Goal: Transaction & Acquisition: Download file/media

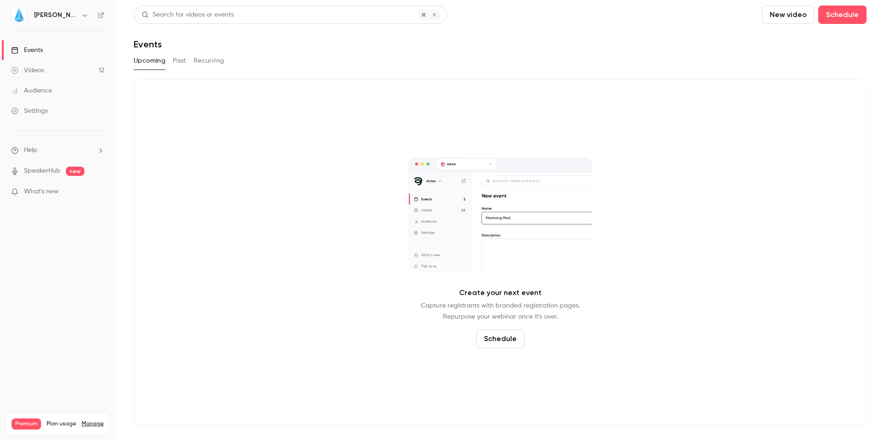
click at [37, 17] on h6 "[PERSON_NAME]" at bounding box center [55, 15] width 43 height 9
click at [79, 17] on button "button" at bounding box center [84, 15] width 11 height 11
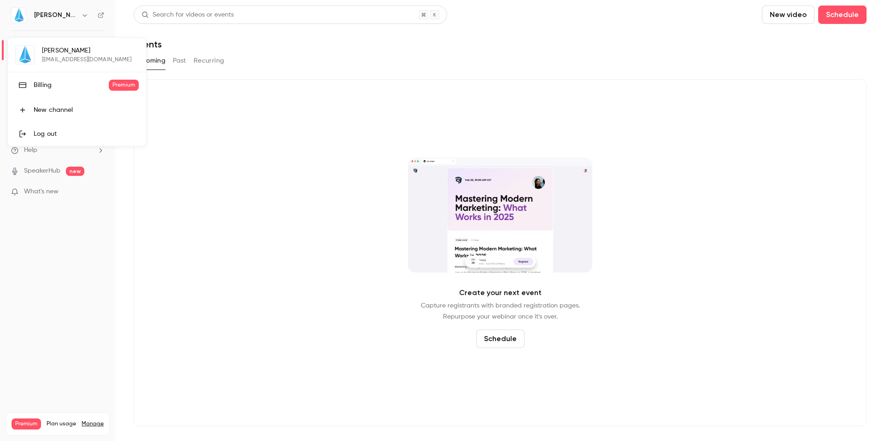
click at [48, 57] on div "JIN htauzin@jin.fr Billing Premium New channel Log out" at bounding box center [77, 92] width 138 height 108
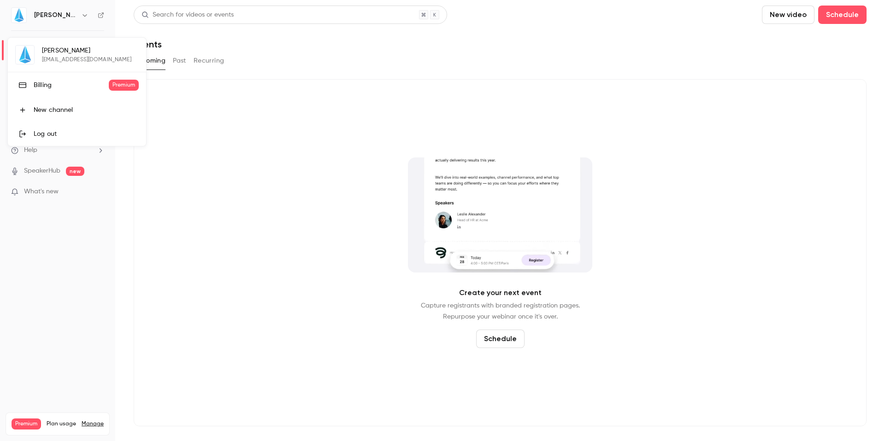
click at [378, 271] on div at bounding box center [442, 220] width 885 height 441
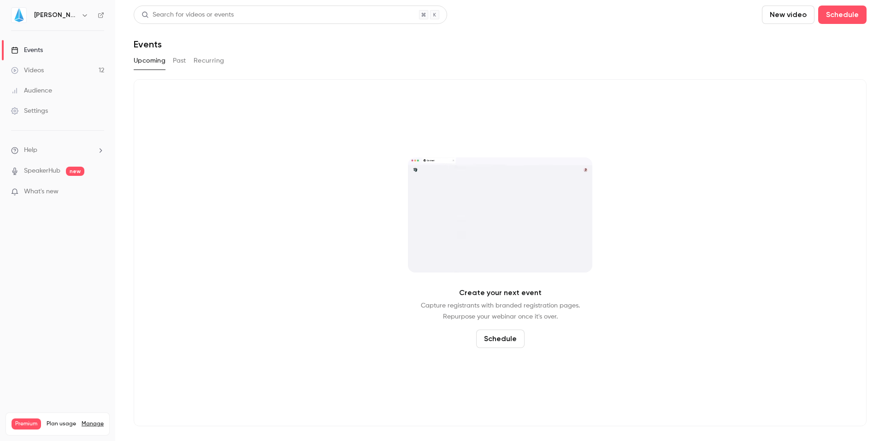
click at [29, 70] on div "Videos" at bounding box center [27, 70] width 33 height 9
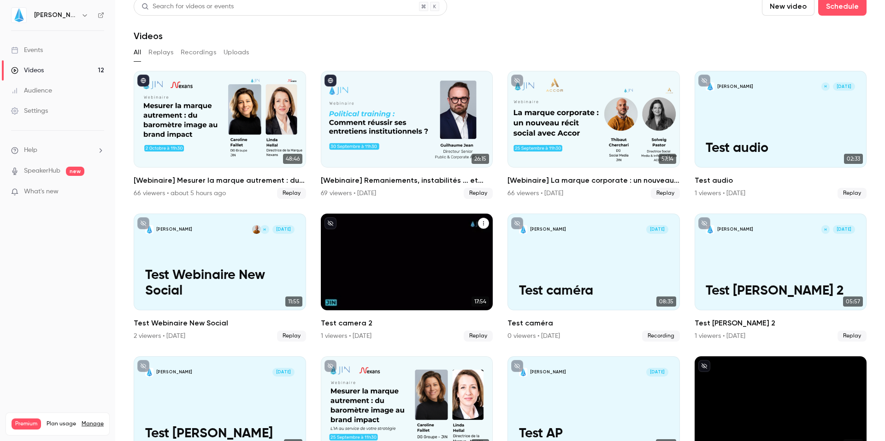
scroll to position [9, 0]
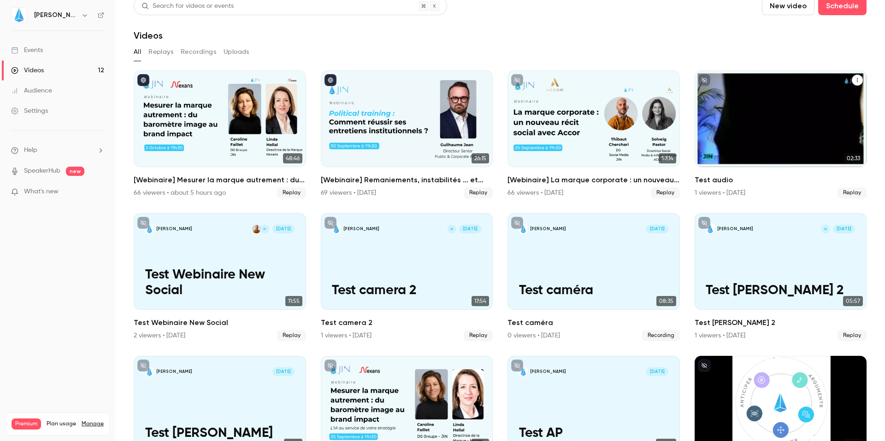
click at [854, 81] on icon "Test audio" at bounding box center [857, 80] width 6 height 6
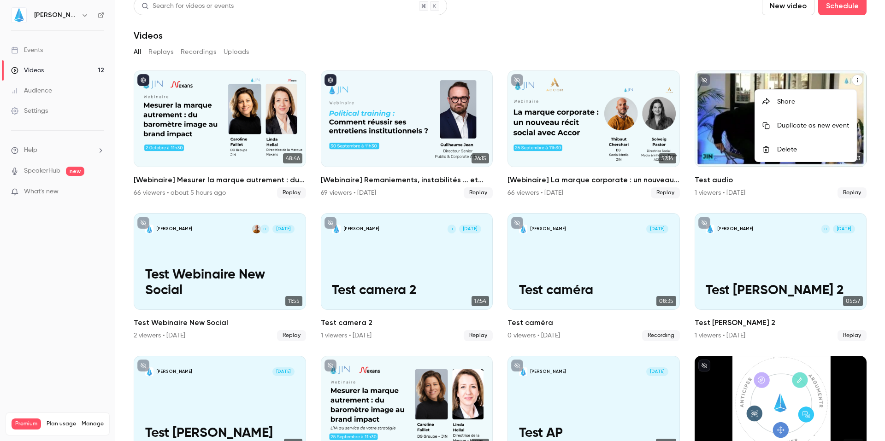
click at [791, 152] on div "Delete" at bounding box center [813, 149] width 72 height 9
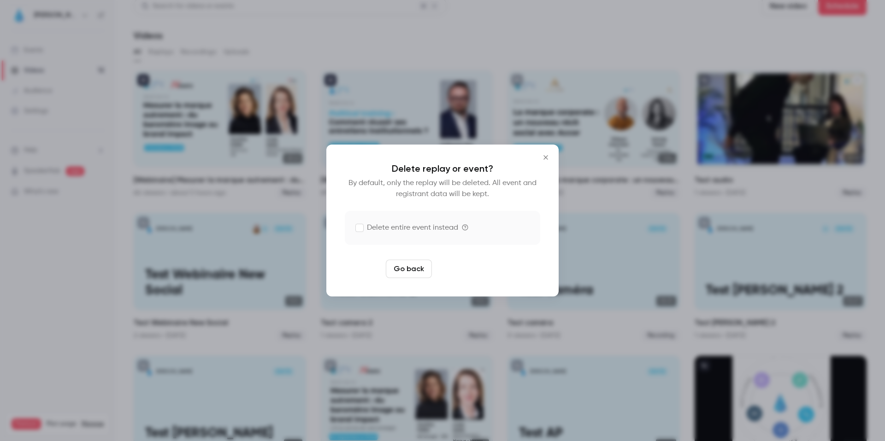
click at [469, 264] on button "Delete replay" at bounding box center [467, 269] width 64 height 18
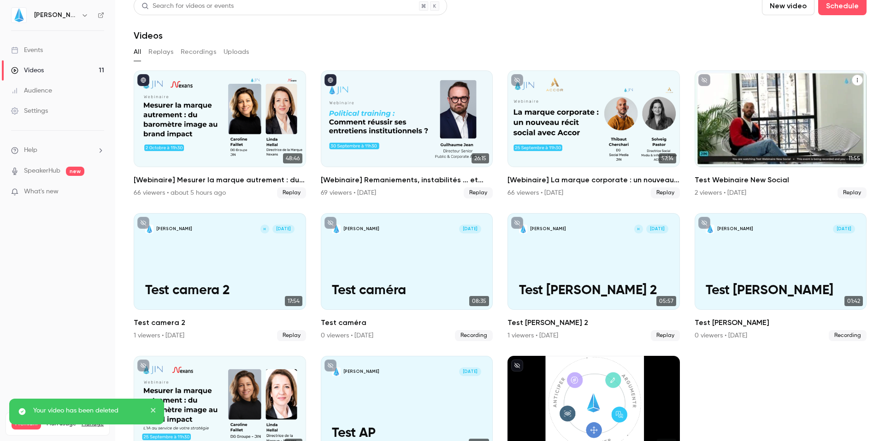
click at [854, 79] on icon "Test Webinaire New Social" at bounding box center [857, 80] width 6 height 6
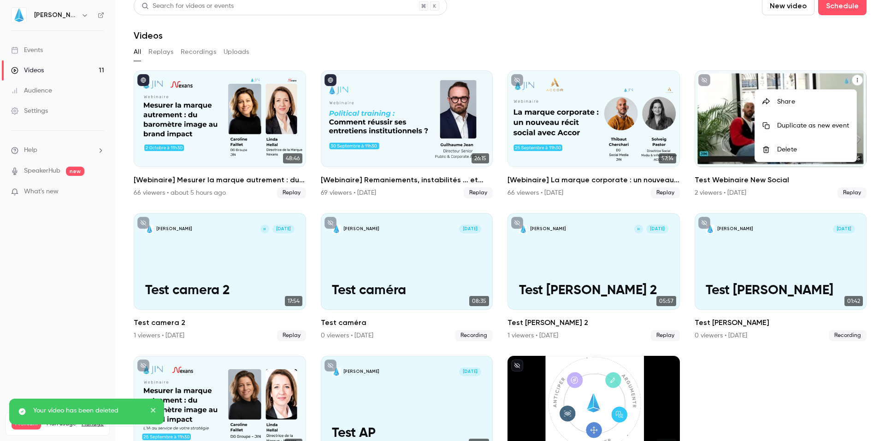
click at [792, 145] on li "Delete" at bounding box center [805, 150] width 101 height 24
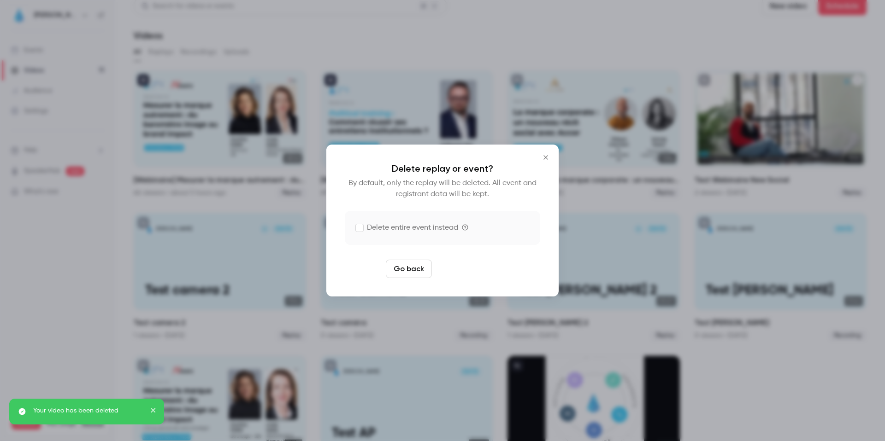
click at [475, 266] on button "Delete replay" at bounding box center [467, 269] width 64 height 18
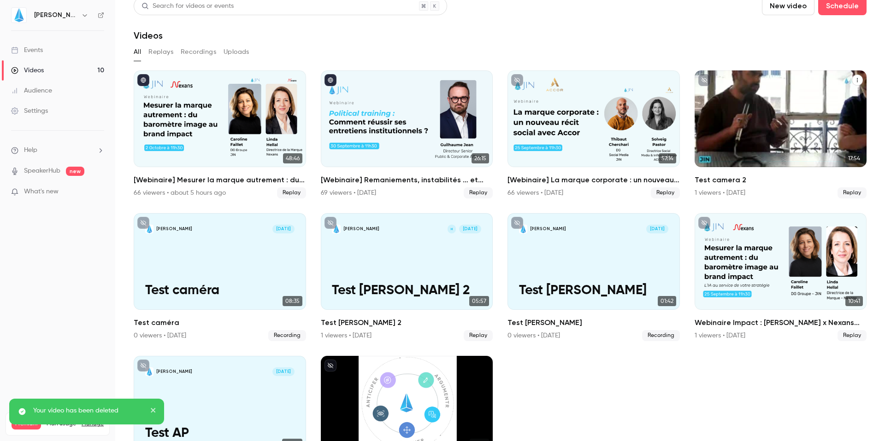
click at [854, 79] on icon "Test camera 2" at bounding box center [857, 80] width 6 height 6
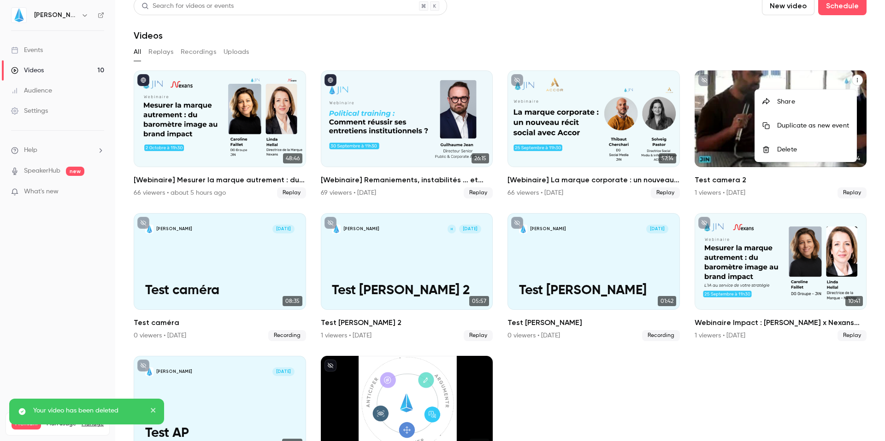
click at [780, 152] on div "Delete" at bounding box center [813, 149] width 72 height 9
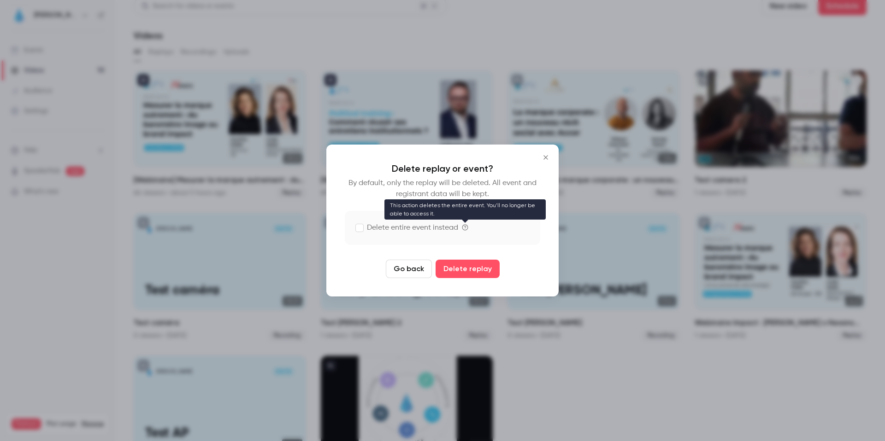
click at [466, 227] on icon at bounding box center [465, 227] width 6 height 6
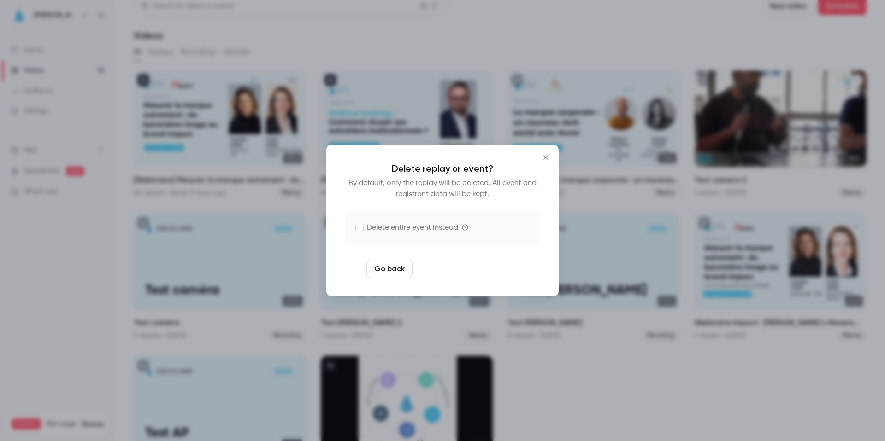
click at [466, 266] on button "Delete replay and event" at bounding box center [467, 269] width 102 height 18
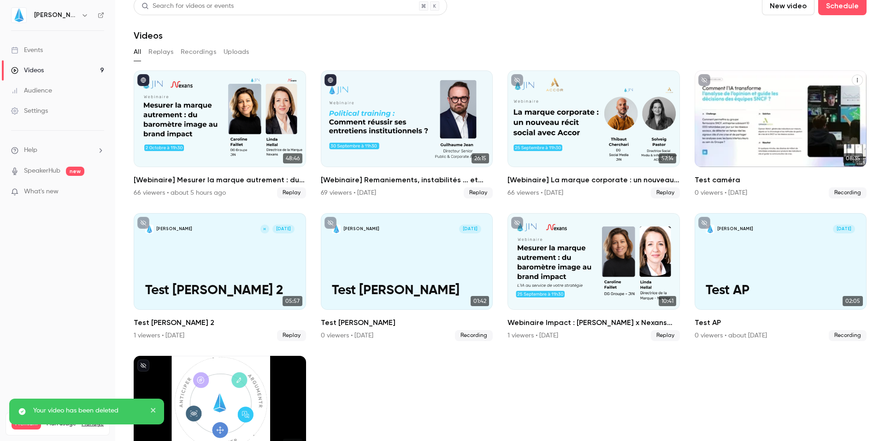
click at [854, 82] on icon "Test caméra" at bounding box center [857, 80] width 6 height 6
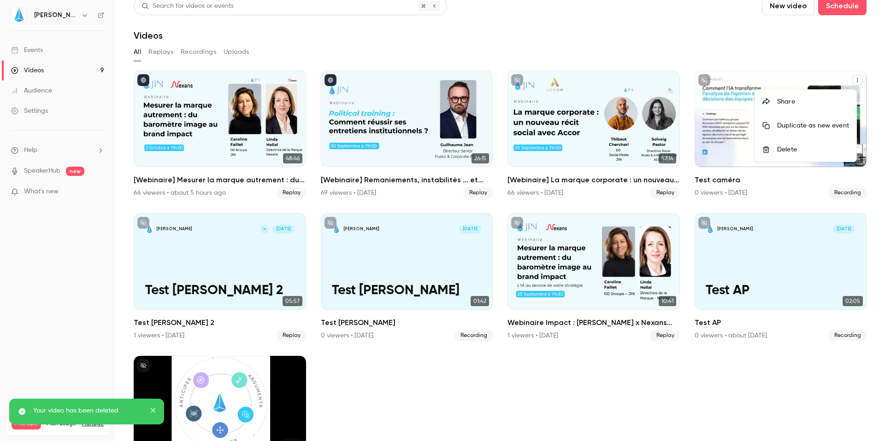
click at [797, 151] on div "Delete" at bounding box center [813, 149] width 72 height 9
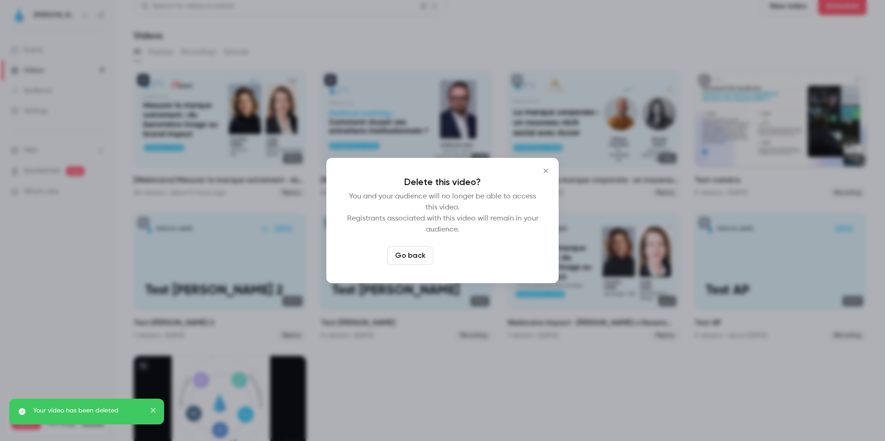
click at [457, 248] on button "Delete video" at bounding box center [467, 256] width 61 height 18
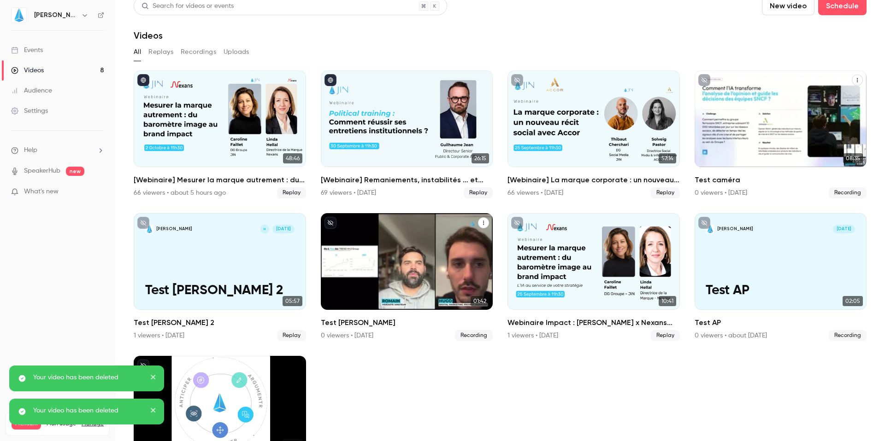
scroll to position [0, 0]
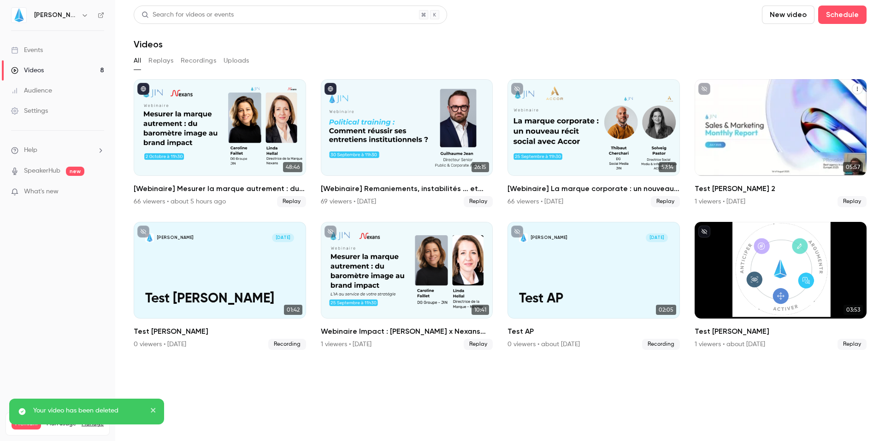
click at [857, 88] on icon "Test Romain 2" at bounding box center [857, 89] width 6 height 6
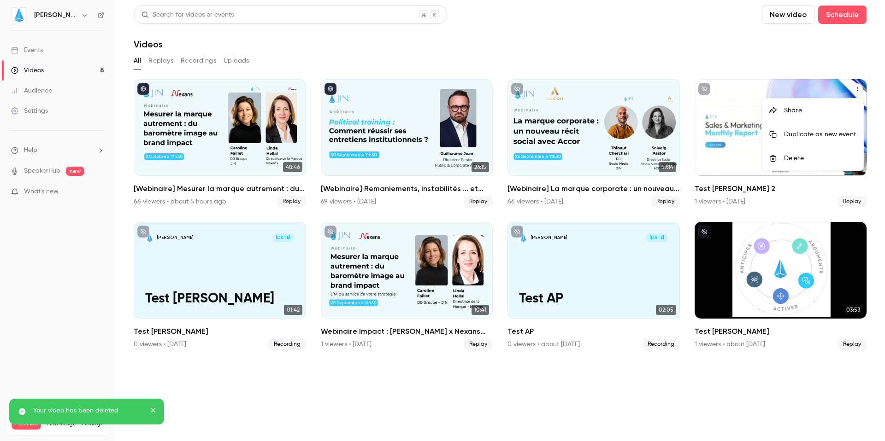
click at [784, 153] on li "Delete" at bounding box center [812, 159] width 101 height 24
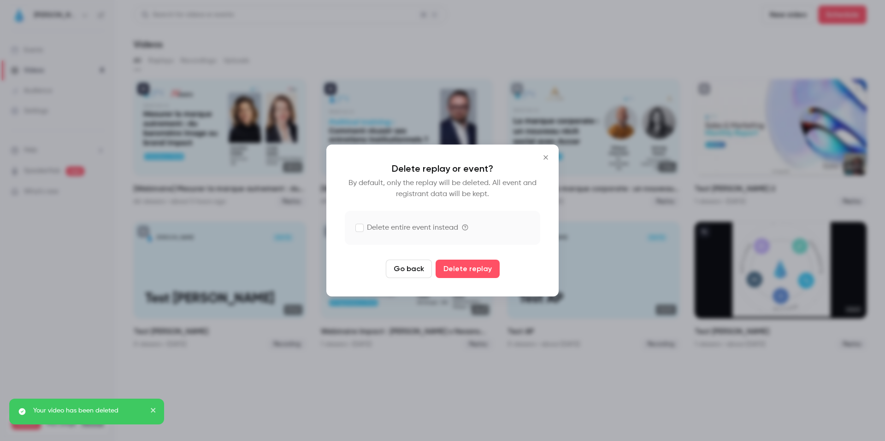
click at [387, 229] on label "Delete entire event instead" at bounding box center [407, 228] width 102 height 11
click at [461, 265] on button "Delete replay and event" at bounding box center [467, 269] width 102 height 18
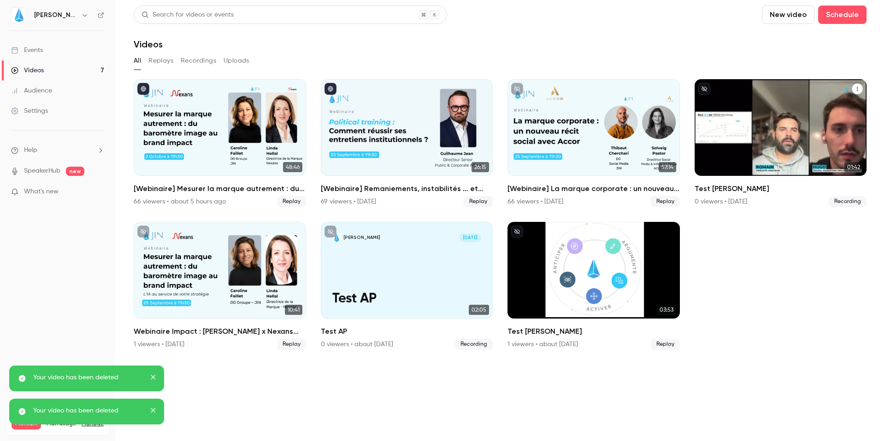
click at [856, 86] on icon "Test Romain" at bounding box center [857, 89] width 6 height 6
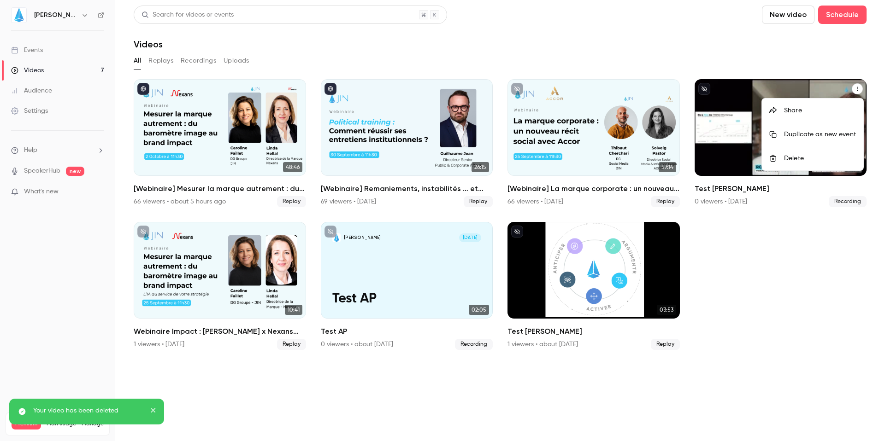
click at [813, 160] on div "Delete" at bounding box center [820, 158] width 72 height 9
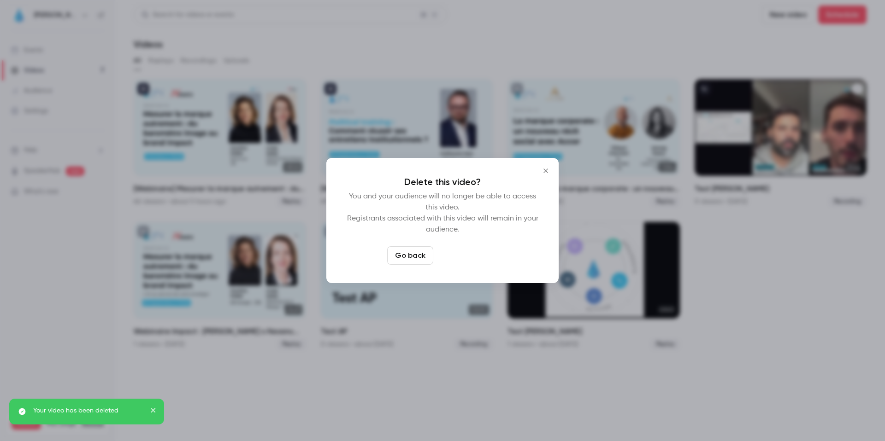
click at [455, 251] on button "Delete video" at bounding box center [467, 256] width 61 height 18
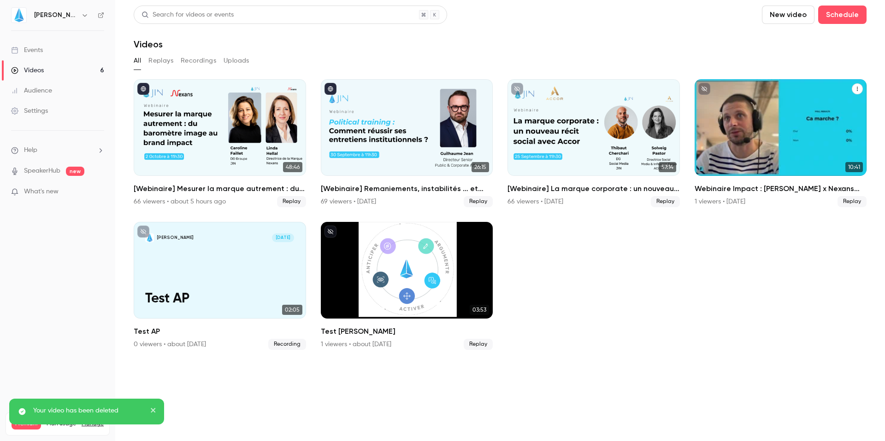
click at [857, 86] on icon "Webinaire Impact : JIN x Nexans TEST" at bounding box center [857, 89] width 6 height 6
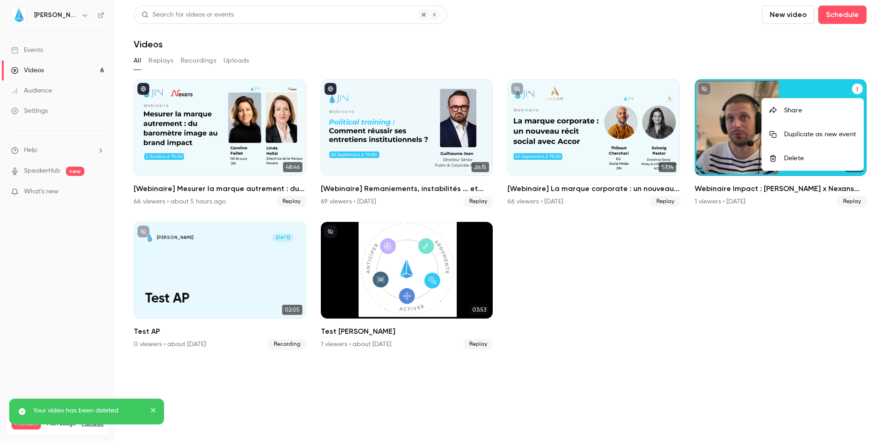
click at [775, 161] on icon at bounding box center [772, 158] width 7 height 7
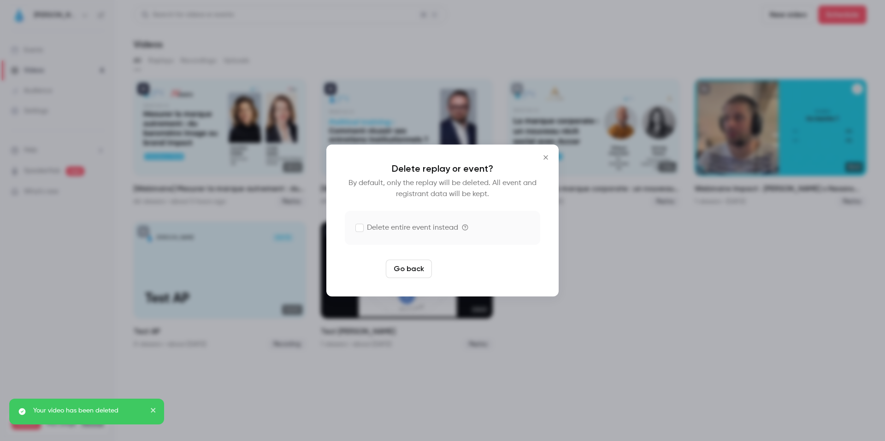
click at [481, 265] on button "Delete replay" at bounding box center [467, 269] width 64 height 18
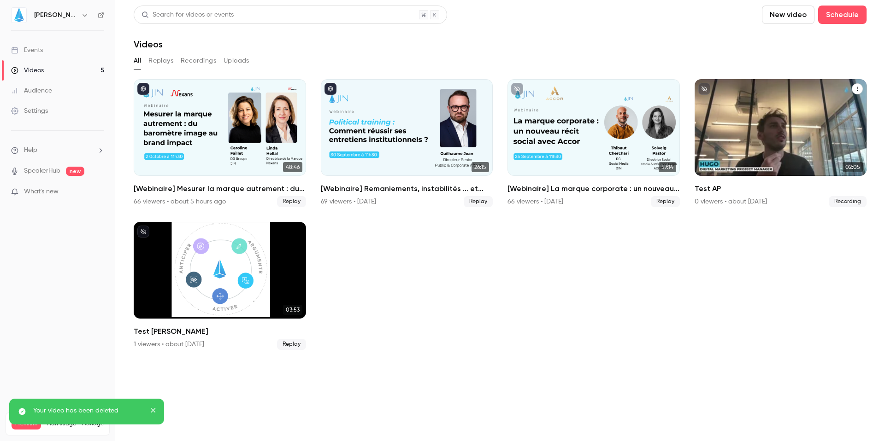
click at [855, 90] on icon "Test AP" at bounding box center [857, 89] width 6 height 6
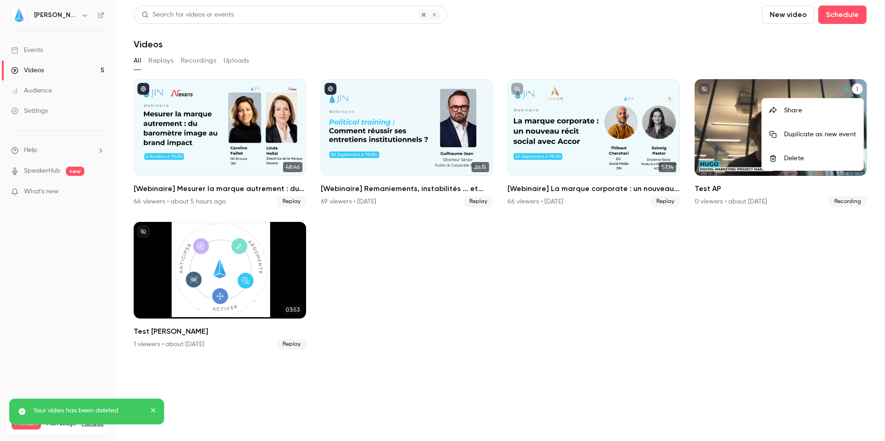
click at [794, 153] on li "Delete" at bounding box center [812, 159] width 101 height 24
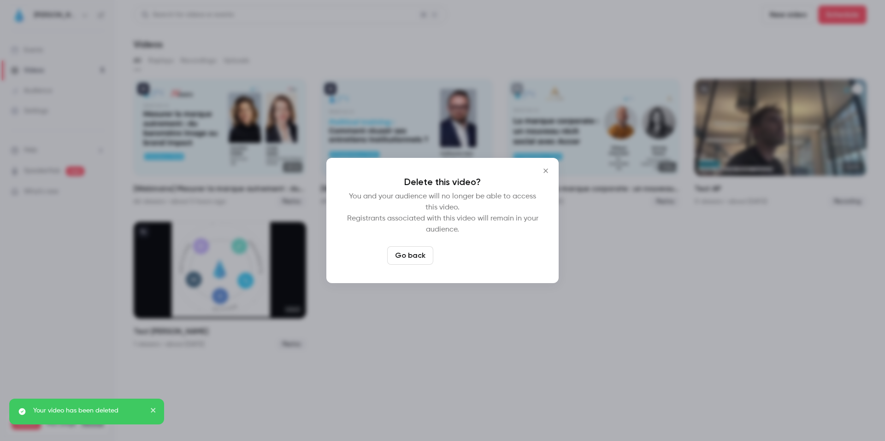
click at [474, 254] on button "Delete video" at bounding box center [467, 256] width 61 height 18
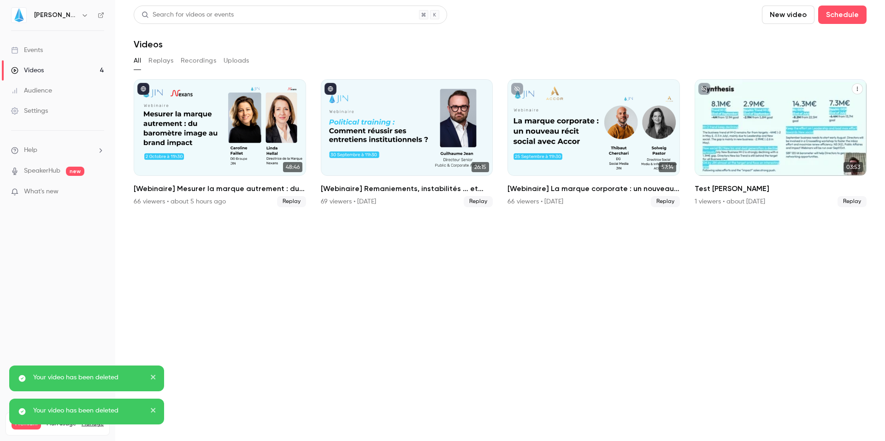
click at [853, 90] on button "Test JIN" at bounding box center [856, 88] width 11 height 11
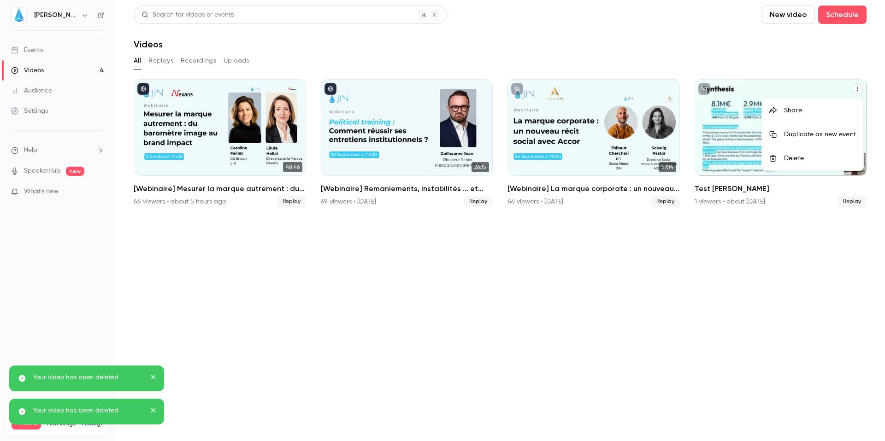
click at [775, 159] on icon at bounding box center [772, 158] width 6 height 7
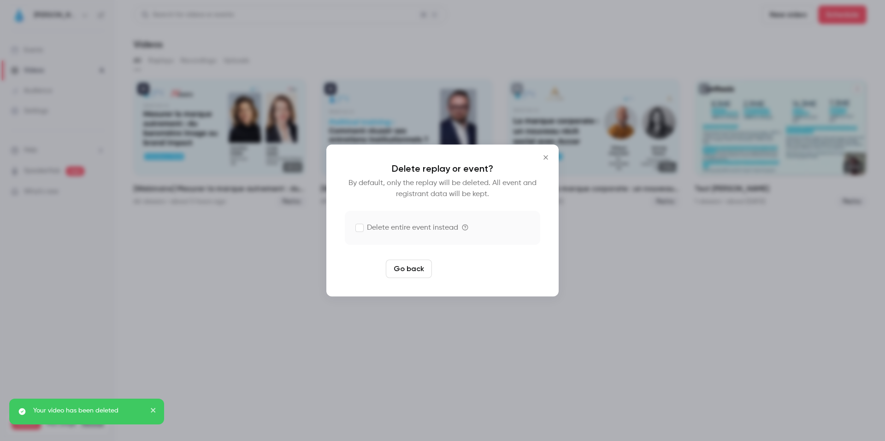
click at [487, 274] on button "Delete replay" at bounding box center [467, 269] width 64 height 18
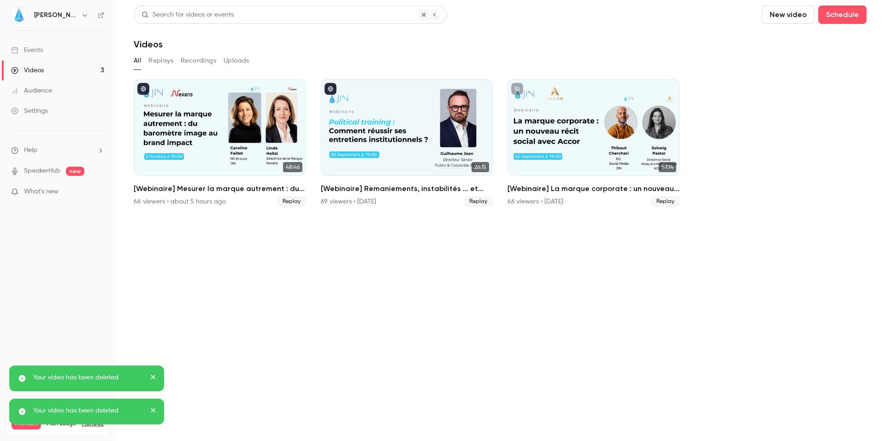
click at [149, 381] on div "Your video has been deleted" at bounding box center [84, 377] width 134 height 9
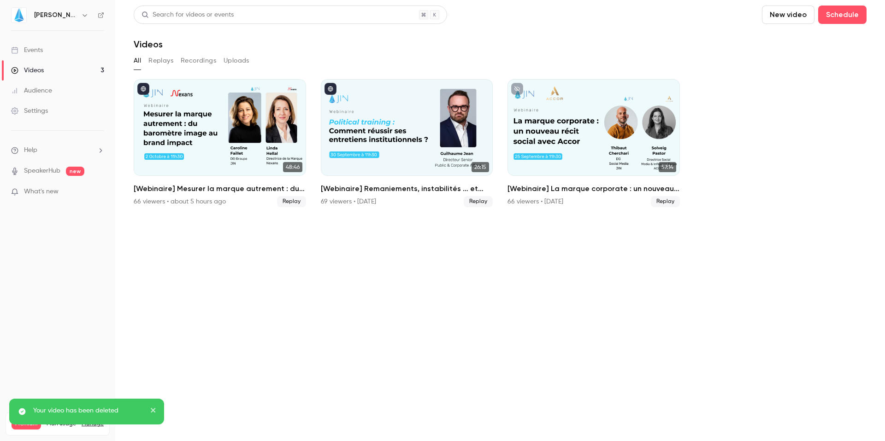
click at [155, 411] on icon "close" at bounding box center [153, 410] width 6 height 7
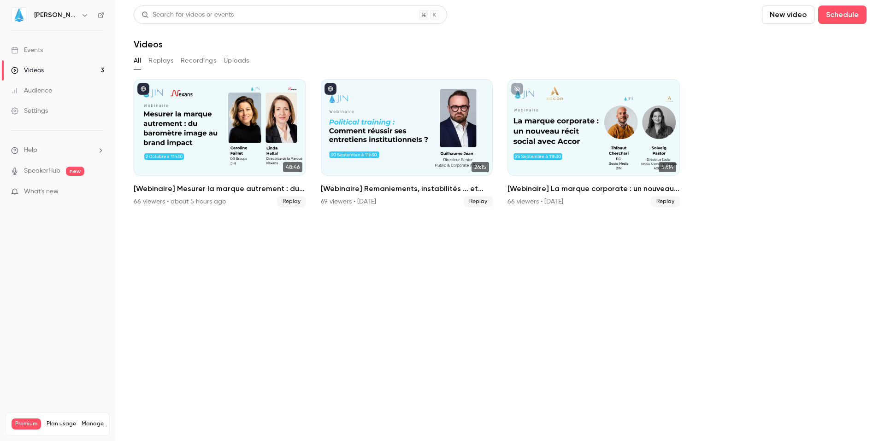
click at [332, 273] on section "Search for videos or events New video Schedule Videos All Replays Recordings Up…" at bounding box center [500, 221] width 733 height 430
click at [81, 17] on icon "button" at bounding box center [84, 15] width 7 height 7
click at [317, 47] on div at bounding box center [442, 220] width 885 height 441
click at [35, 105] on link "Settings" at bounding box center [57, 111] width 115 height 20
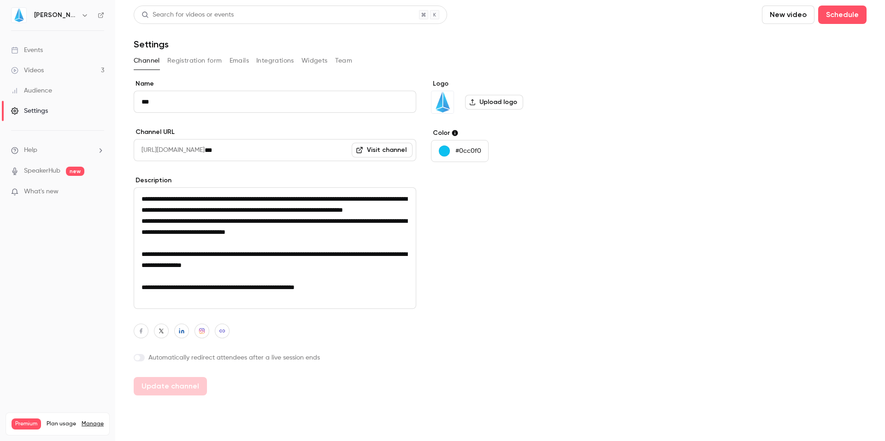
scroll to position [1, 0]
click at [81, 12] on icon "button" at bounding box center [84, 15] width 7 height 7
click at [61, 246] on div at bounding box center [442, 220] width 885 height 441
click at [348, 49] on div "Settings" at bounding box center [500, 44] width 733 height 11
click at [343, 71] on div "Channel Registration form Emails Integrations Widgets Team" at bounding box center [500, 62] width 733 height 18
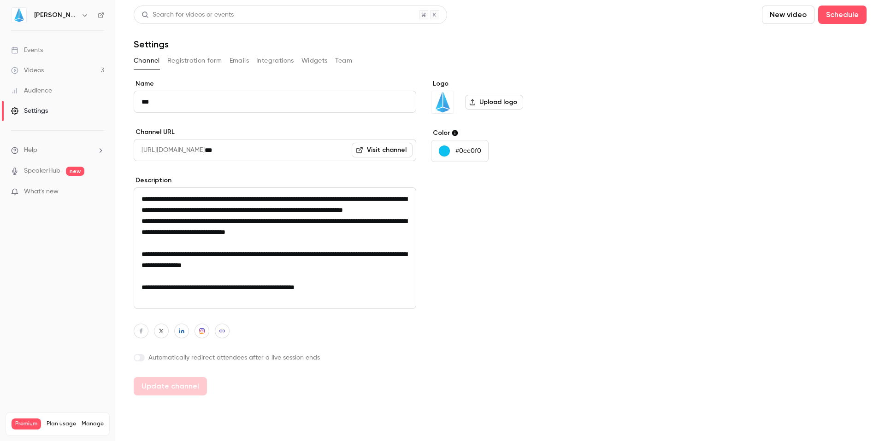
click at [344, 58] on button "Team" at bounding box center [344, 60] width 18 height 15
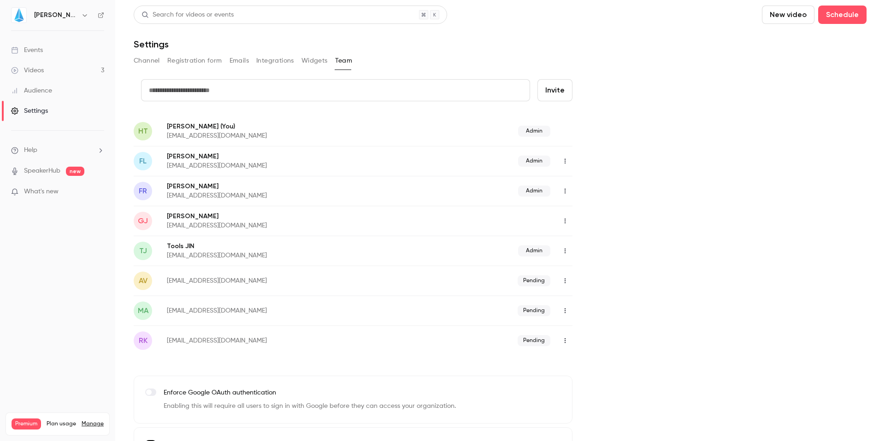
click at [81, 15] on icon "button" at bounding box center [84, 15] width 7 height 7
click at [49, 135] on div "Log out" at bounding box center [86, 133] width 105 height 9
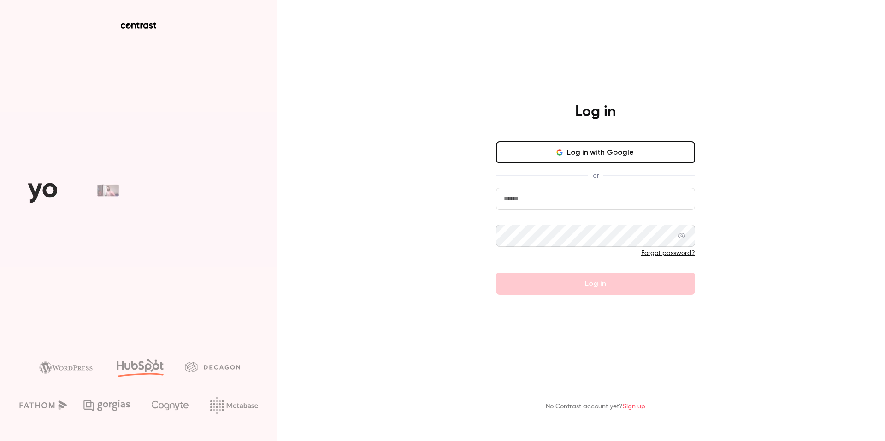
type input "**********"
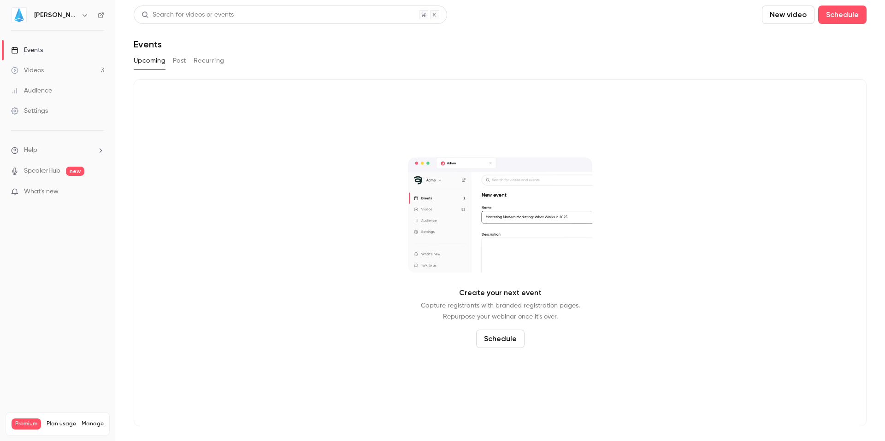
click at [81, 16] on icon "button" at bounding box center [84, 15] width 7 height 7
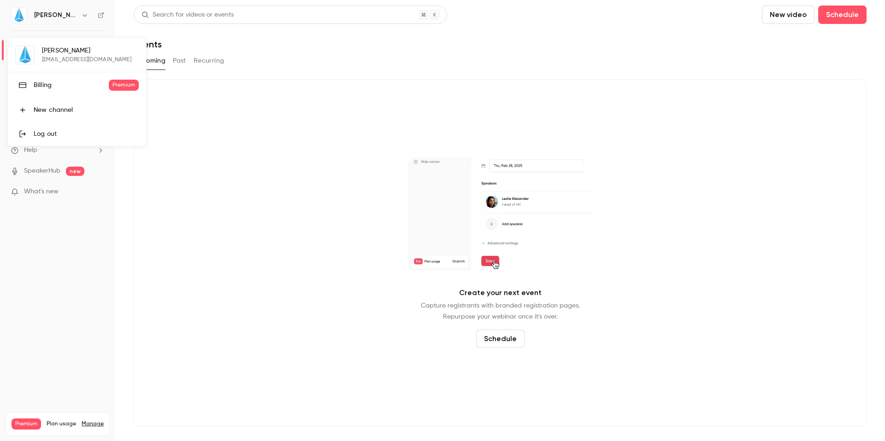
click at [64, 125] on link "Log out" at bounding box center [77, 134] width 138 height 24
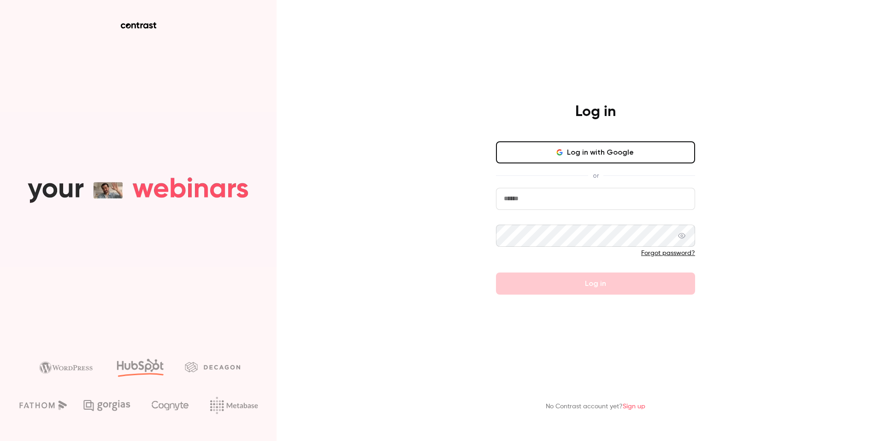
click at [688, 238] on span at bounding box center [689, 235] width 7 height 7
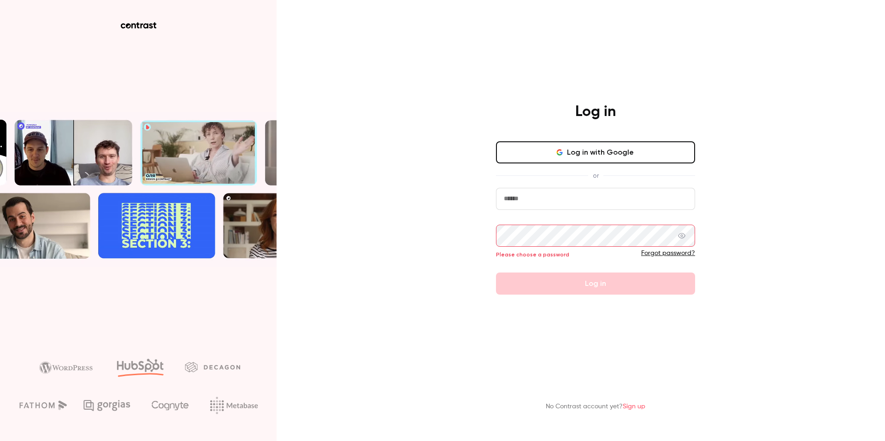
click at [743, 269] on div "Log in Log in with Google or Please choose a password Forgot password? Log in N…" at bounding box center [442, 220] width 885 height 441
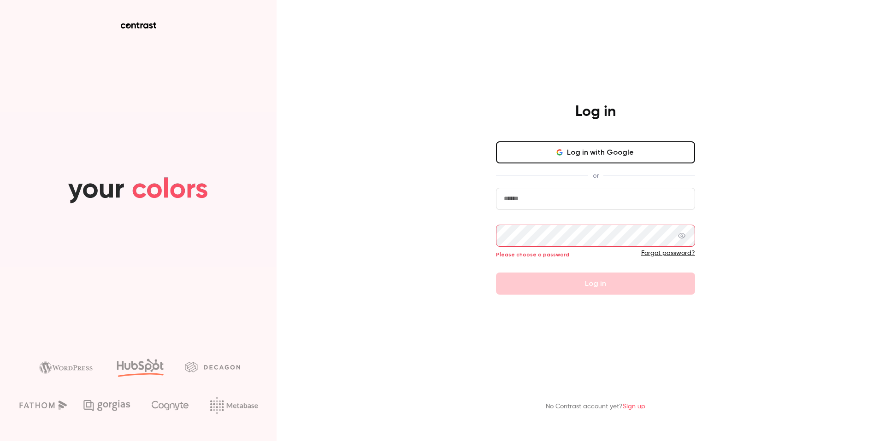
click at [539, 193] on input "email" at bounding box center [595, 199] width 199 height 22
type input "**********"
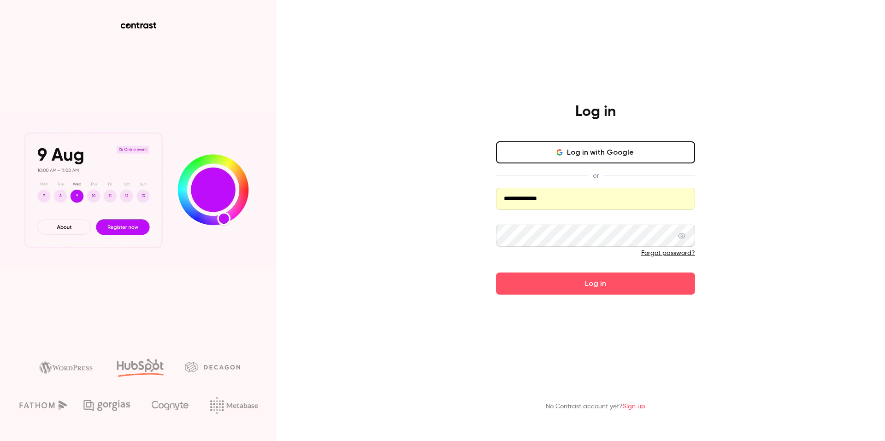
click at [681, 234] on icon at bounding box center [681, 235] width 7 height 7
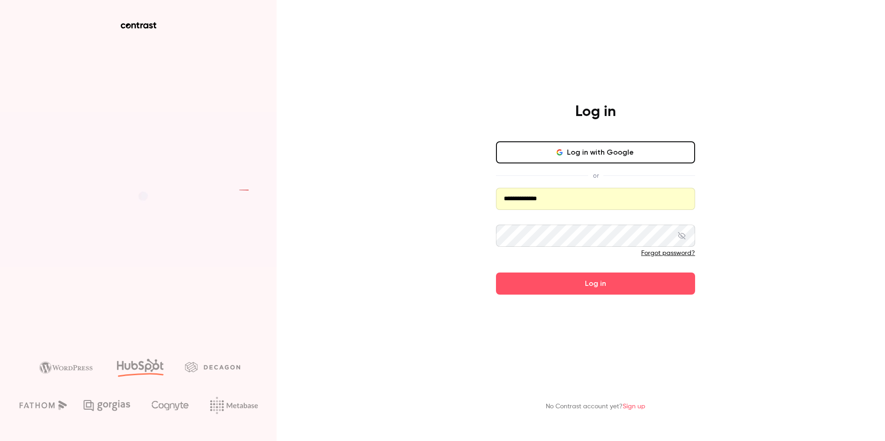
click at [681, 234] on icon at bounding box center [681, 235] width 7 height 7
click at [766, 295] on div "**********" at bounding box center [442, 220] width 885 height 441
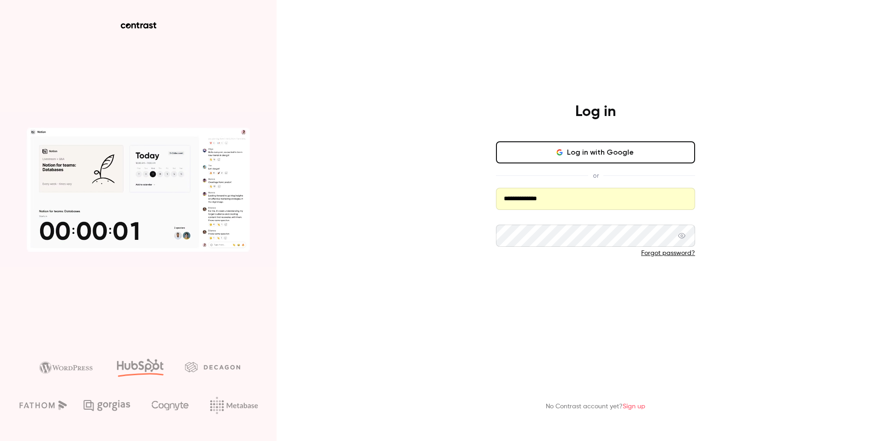
click at [584, 275] on button "Log in" at bounding box center [595, 284] width 199 height 22
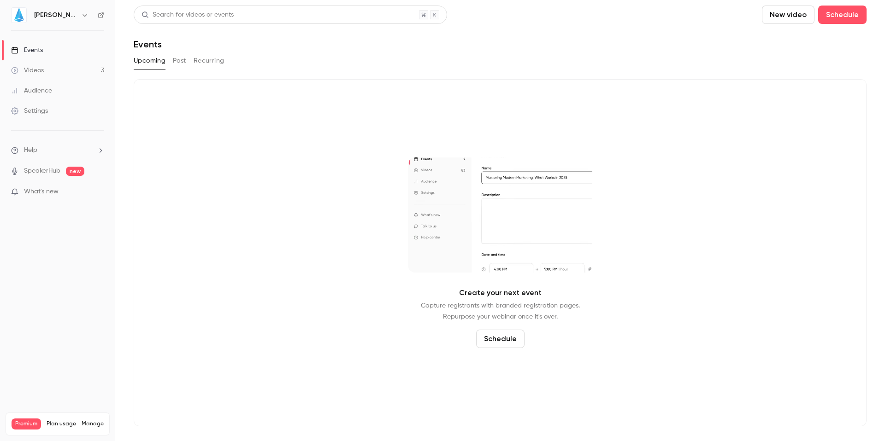
click at [37, 104] on link "Settings" at bounding box center [57, 111] width 115 height 20
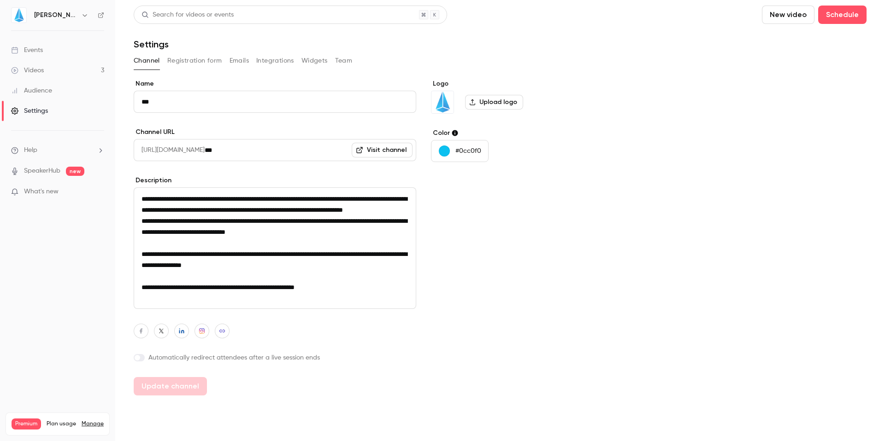
click at [335, 59] on button "Team" at bounding box center [344, 60] width 18 height 15
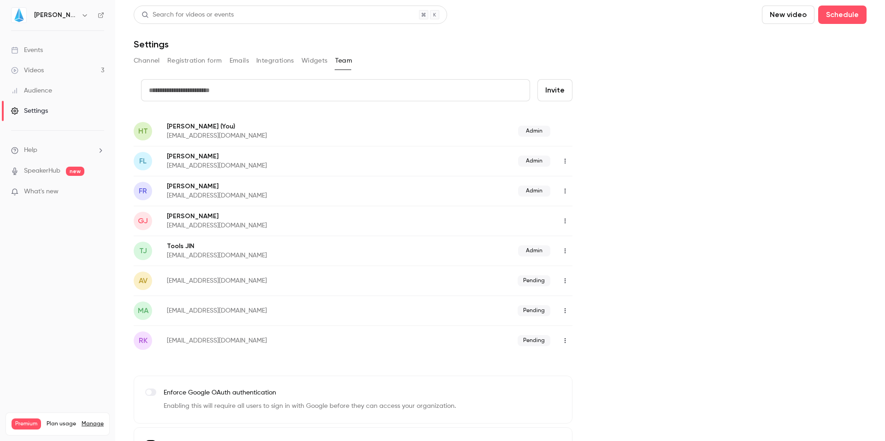
click at [569, 252] on button "button" at bounding box center [565, 251] width 15 height 15
click at [595, 251] on div at bounding box center [442, 220] width 885 height 441
drag, startPoint x: 204, startPoint y: 257, endPoint x: 166, endPoint y: 258, distance: 38.3
click at [165, 258] on div "TJ Tools JIN tools@jin.fr Admin" at bounding box center [353, 251] width 439 height 30
copy p "tools@jin.fr"
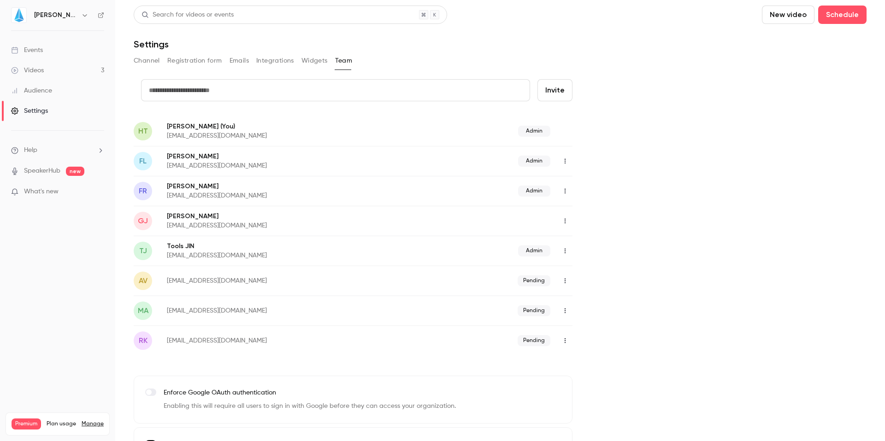
click at [740, 194] on div "credit card Invite HT Hugo Tauzin (You) htauzin@jin.fr Admin FL Fiona Larasati …" at bounding box center [500, 277] width 733 height 396
click at [81, 17] on icon "button" at bounding box center [84, 15] width 7 height 7
click at [45, 129] on div "Log out" at bounding box center [86, 133] width 105 height 9
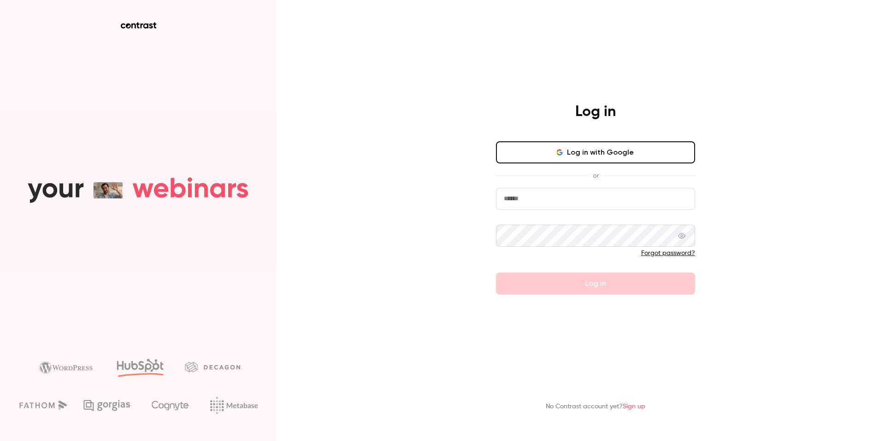
click at [546, 201] on input "email" at bounding box center [595, 199] width 199 height 22
paste input "**********"
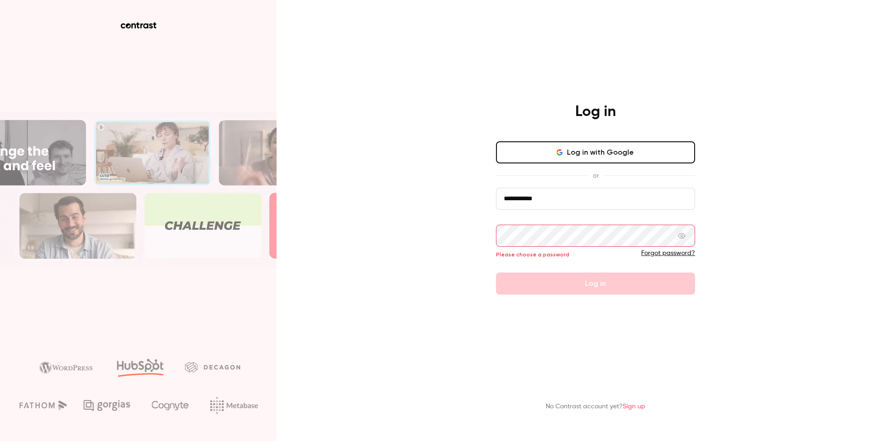
click at [742, 252] on div "**********" at bounding box center [442, 220] width 885 height 441
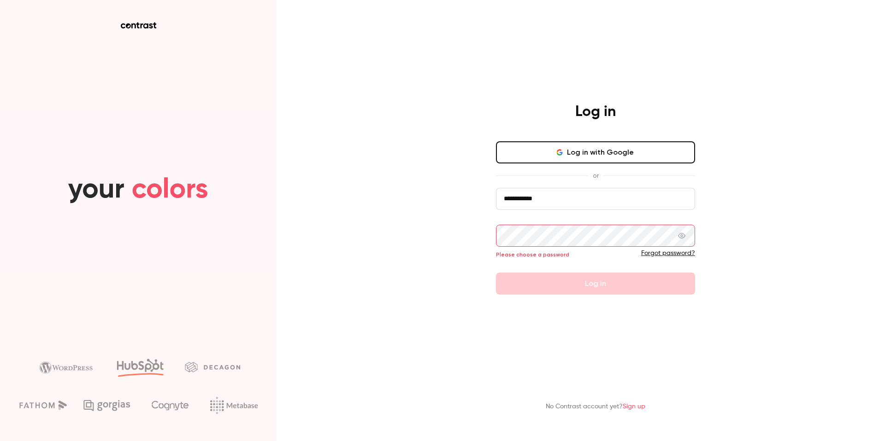
drag, startPoint x: 570, startPoint y: 204, endPoint x: 415, endPoint y: 200, distance: 155.3
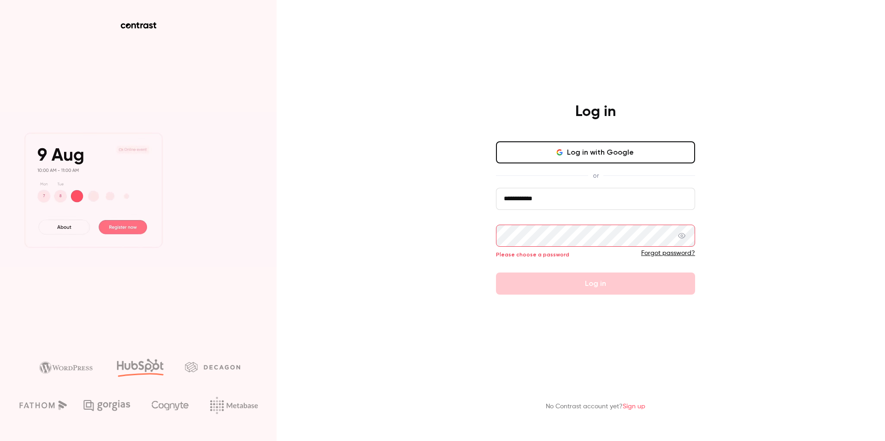
click at [415, 200] on div "**********" at bounding box center [442, 220] width 885 height 441
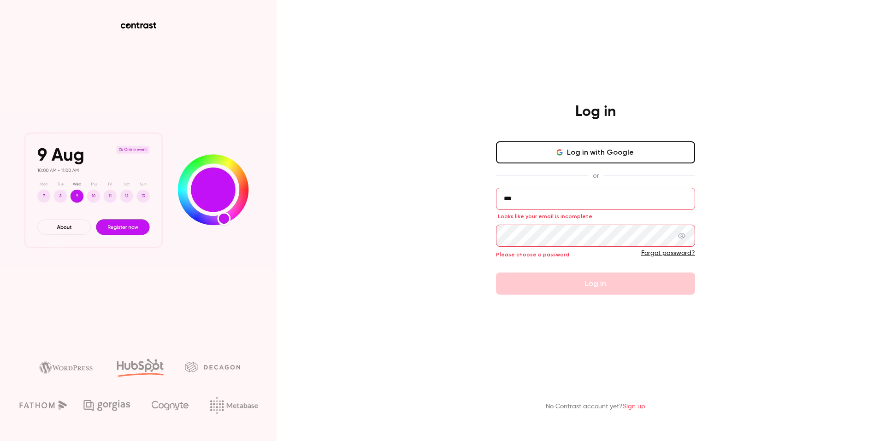
click at [694, 201] on input "***" at bounding box center [595, 199] width 199 height 22
type input "***"
type input "**********"
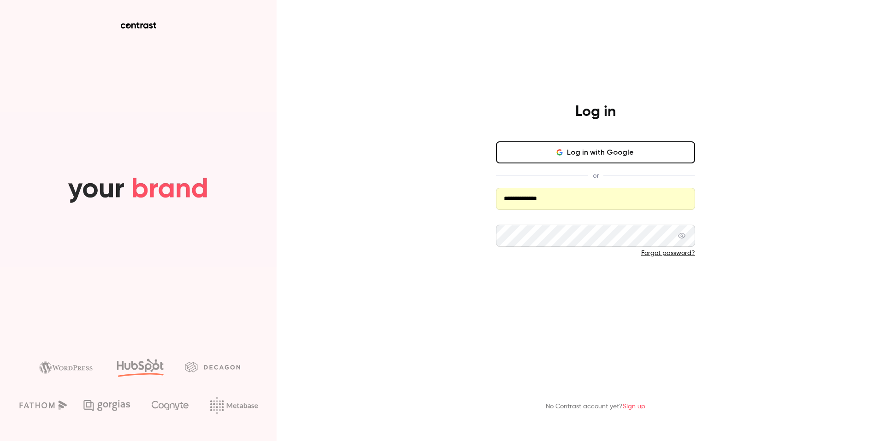
click at [576, 280] on button "Log in" at bounding box center [595, 284] width 199 height 22
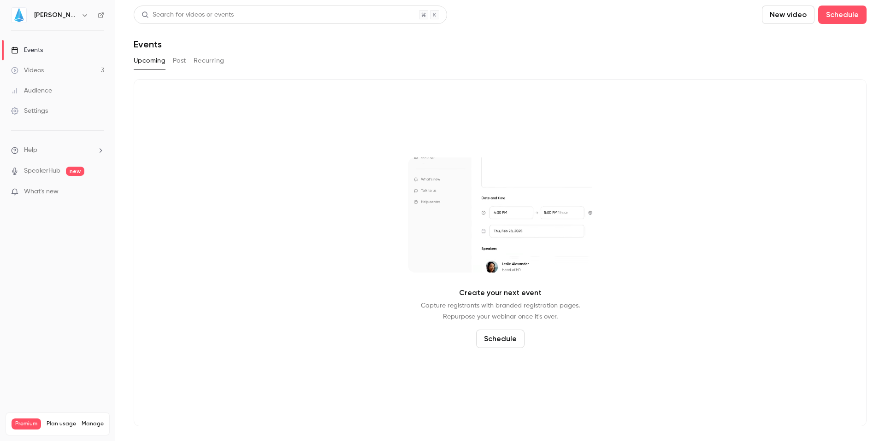
click at [46, 111] on div "Settings" at bounding box center [29, 110] width 37 height 9
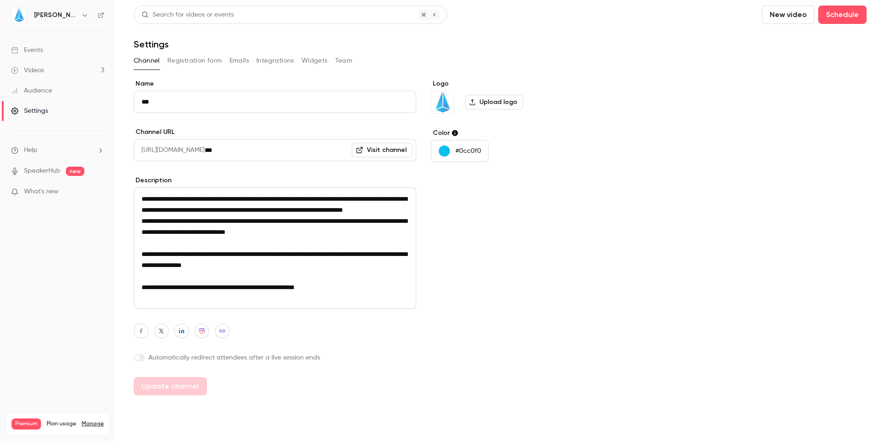
click at [339, 59] on button "Team" at bounding box center [344, 60] width 18 height 15
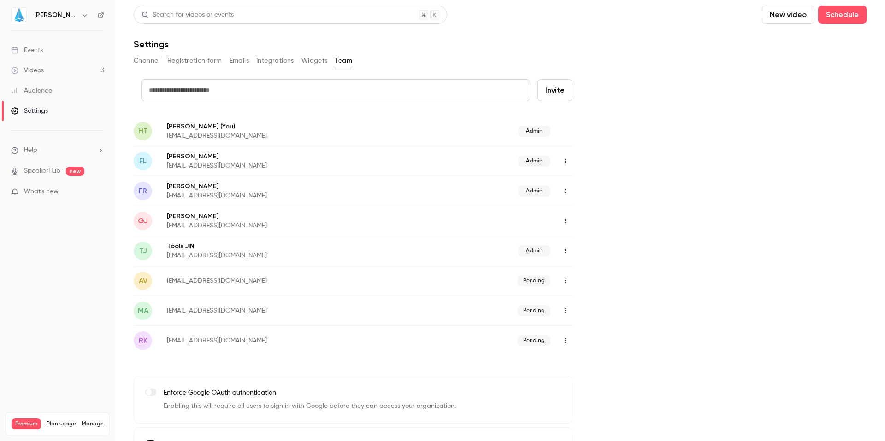
click at [564, 340] on icon "button" at bounding box center [564, 341] width 7 height 6
click at [589, 364] on div "Resend invitation" at bounding box center [615, 364] width 70 height 9
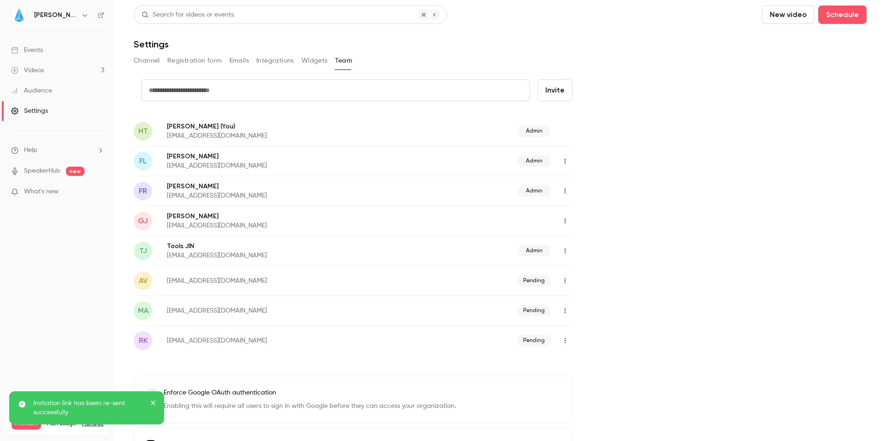
click at [564, 311] on icon "button" at bounding box center [564, 311] width 1 height 5
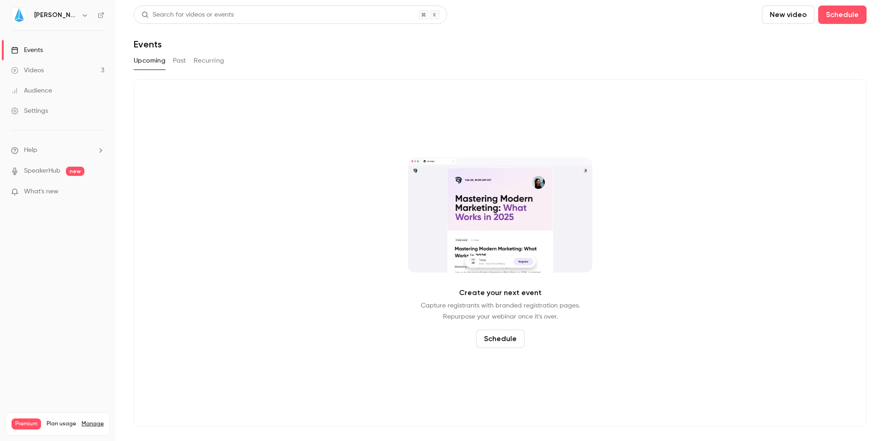
click at [182, 59] on button "Past" at bounding box center [179, 60] width 13 height 15
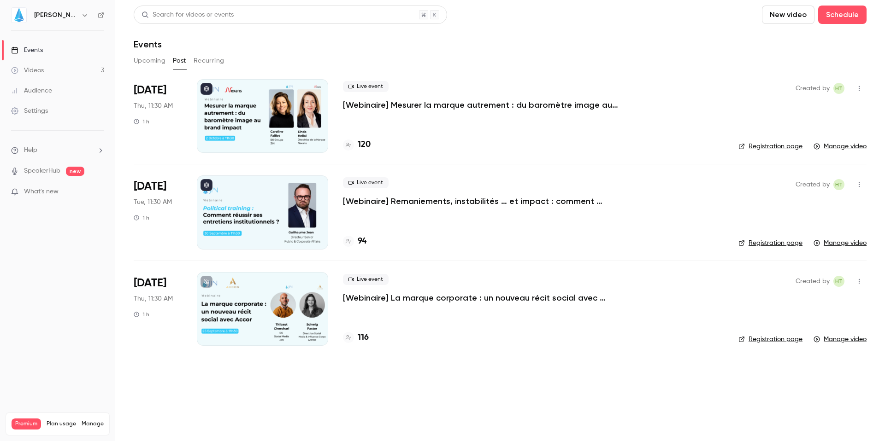
click at [413, 101] on p "[Webinaire] Mesurer la marque autrement : du baromètre image au brand impact" at bounding box center [481, 105] width 276 height 11
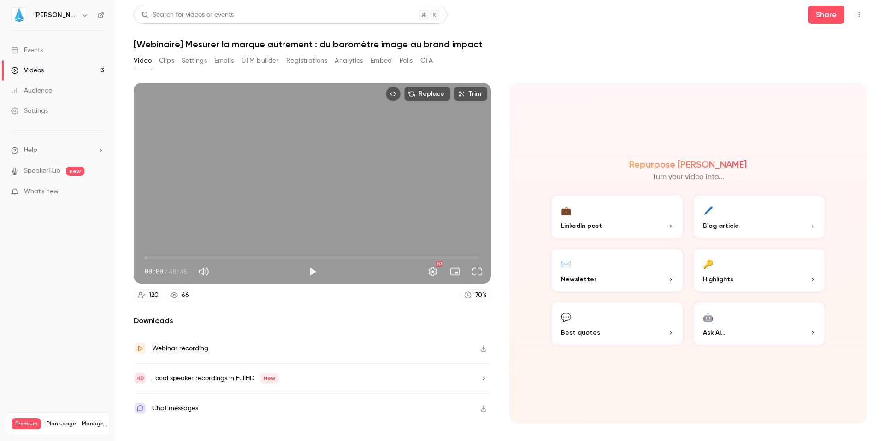
click at [191, 60] on button "Settings" at bounding box center [194, 60] width 25 height 15
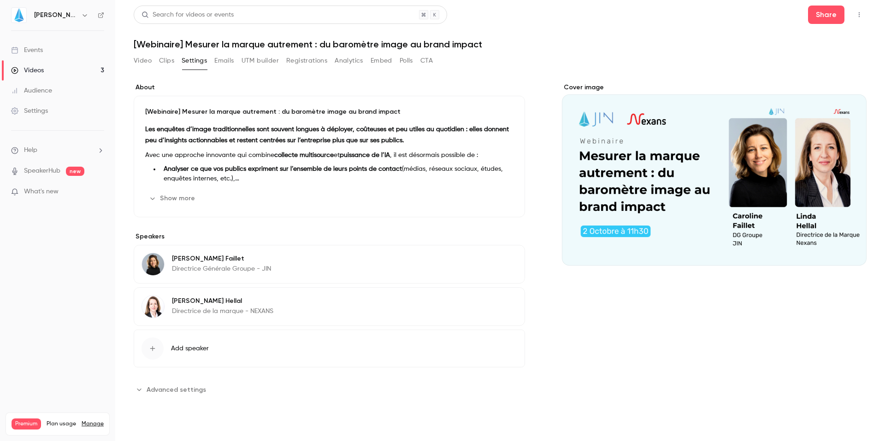
click at [211, 60] on div "Video Clips Settings Emails UTM builder Registrations Analytics Embed Polls CTA" at bounding box center [283, 60] width 299 height 15
click at [215, 60] on button "Emails" at bounding box center [223, 60] width 19 height 15
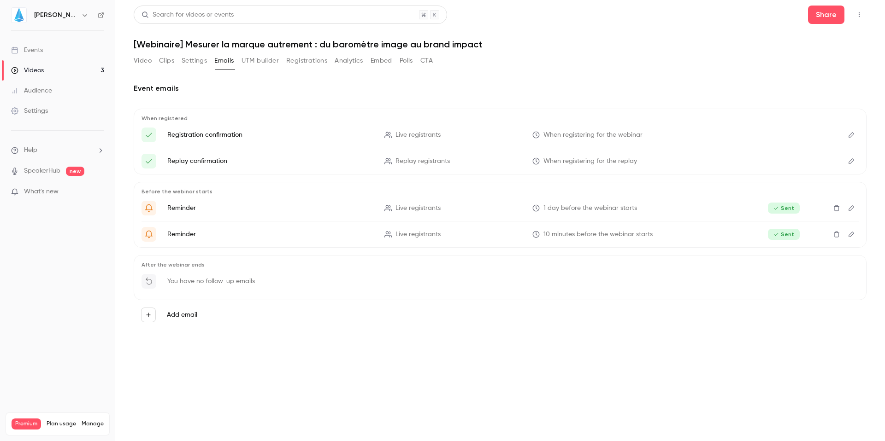
click at [237, 61] on div "Video Clips Settings Emails UTM builder Registrations Analytics Embed Polls CTA" at bounding box center [283, 60] width 299 height 15
click at [249, 61] on button "UTM builder" at bounding box center [259, 60] width 37 height 15
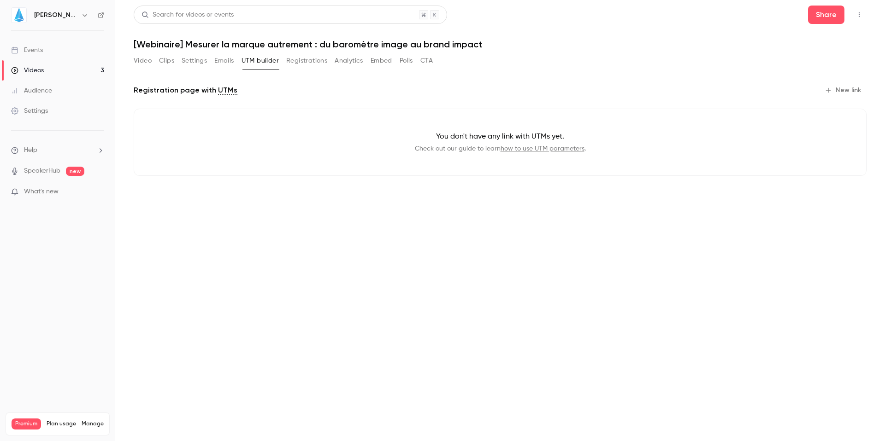
click at [313, 65] on button "Registrations" at bounding box center [306, 60] width 41 height 15
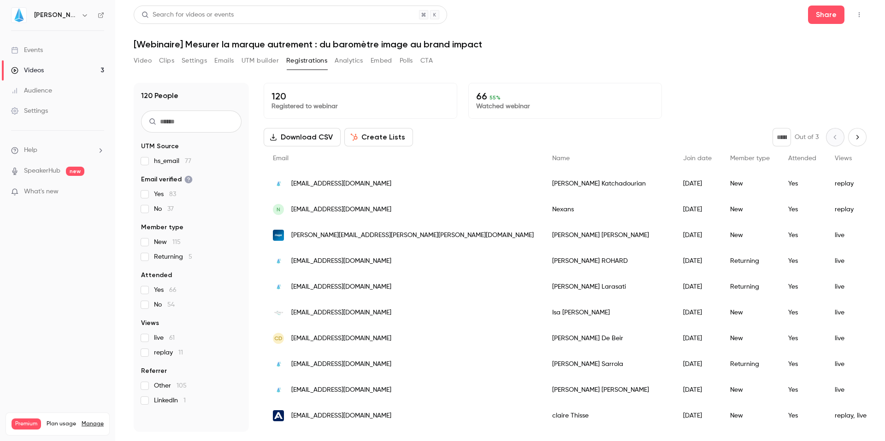
click at [360, 64] on button "Analytics" at bounding box center [349, 60] width 29 height 15
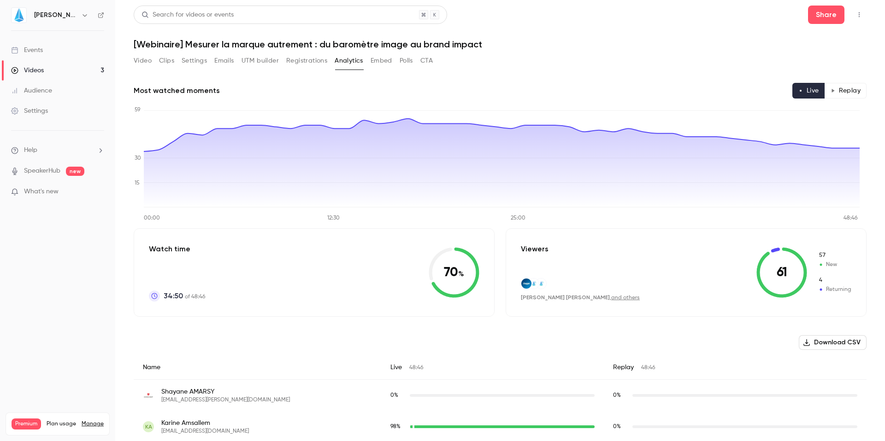
click at [818, 346] on button "Download CSV" at bounding box center [832, 342] width 68 height 15
